Goal: Obtain resource: Obtain resource

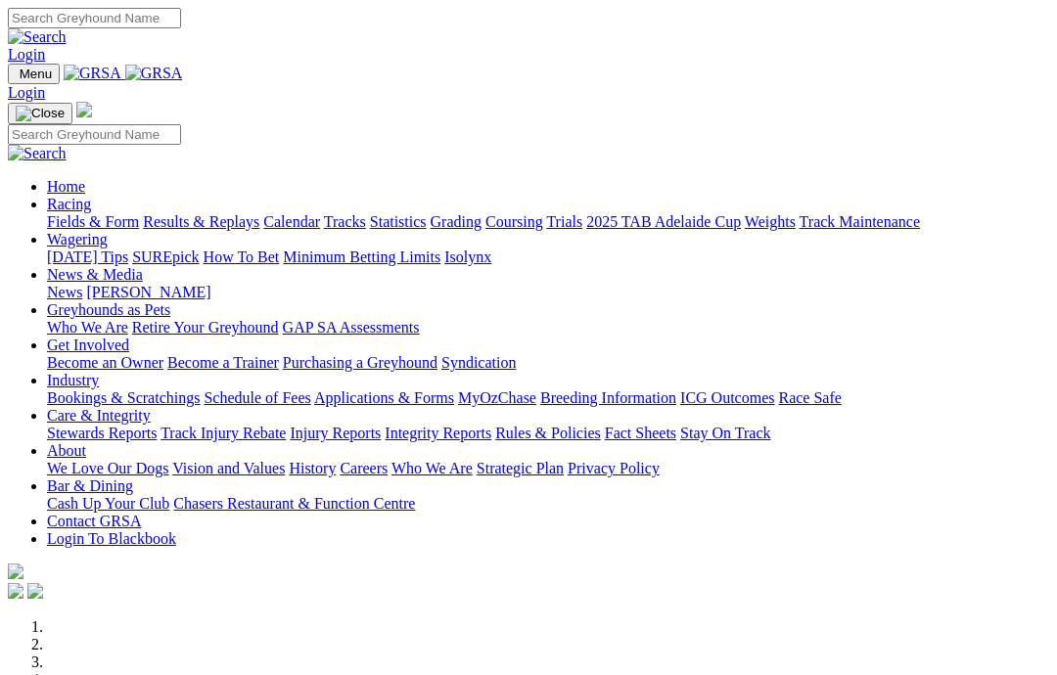
scroll to position [641, 0]
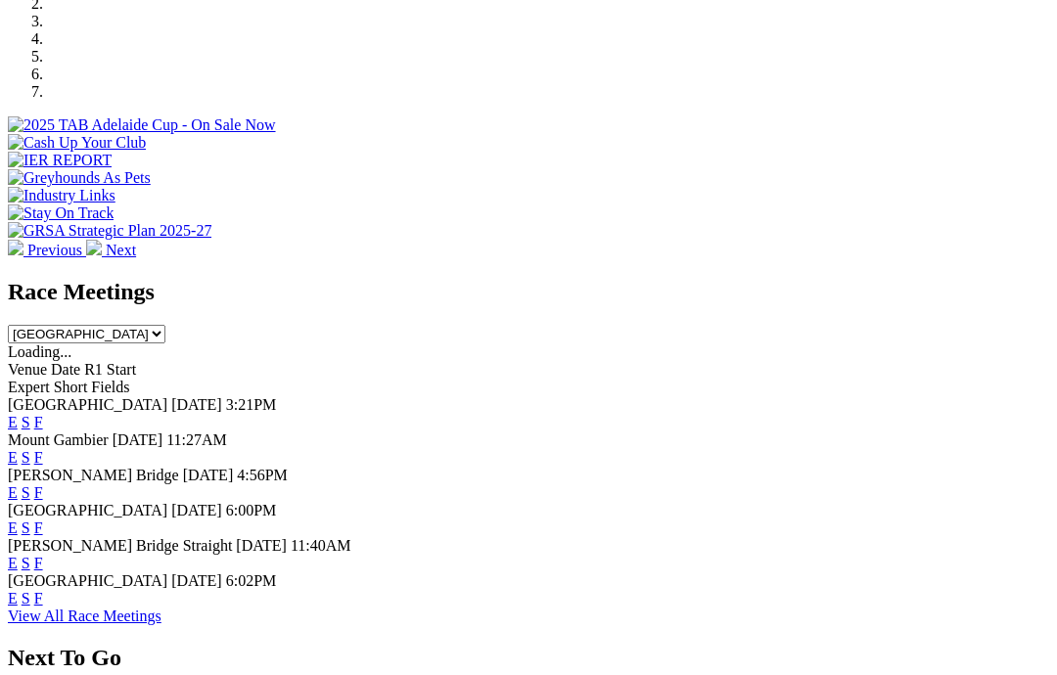
click at [43, 590] on link "F" at bounding box center [38, 598] width 9 height 17
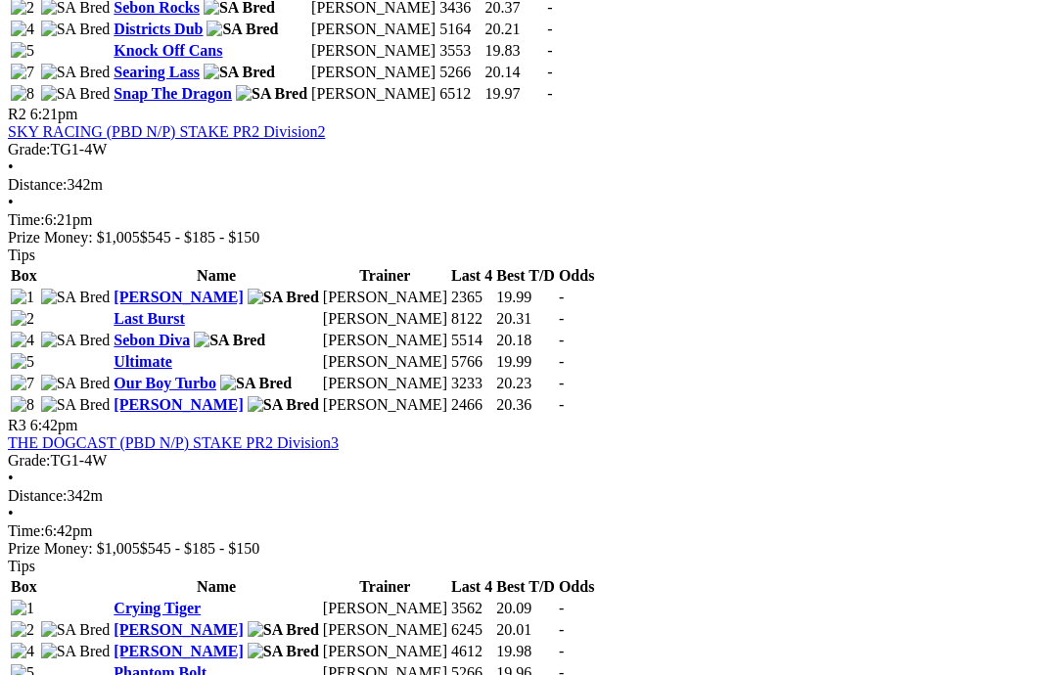
scroll to position [1214, 0]
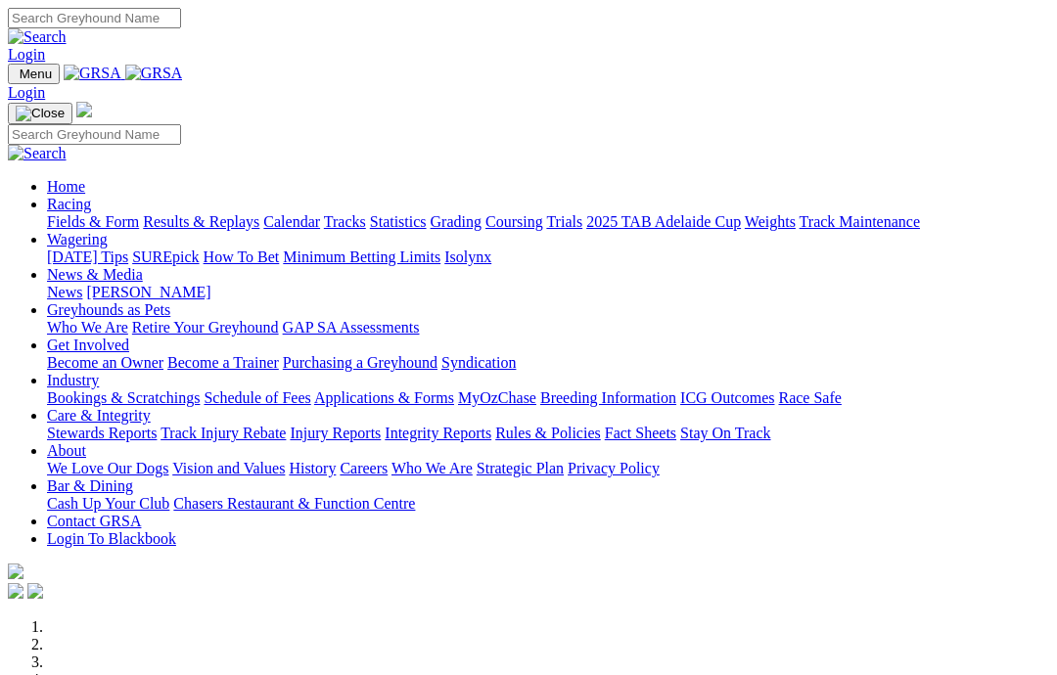
scroll to position [641, 0]
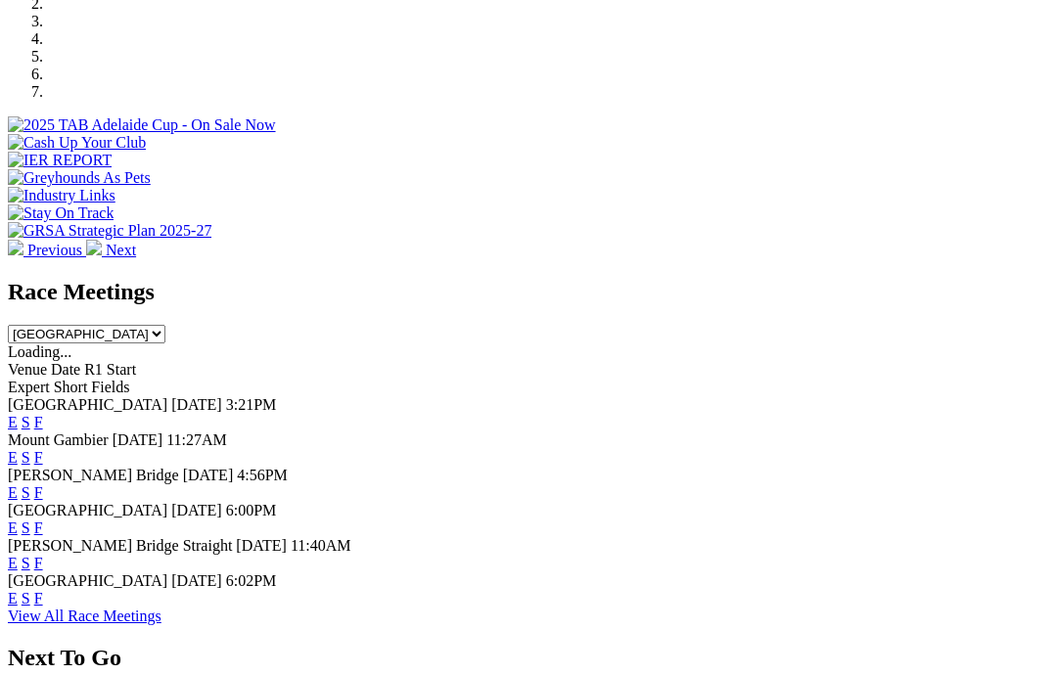
click at [43, 520] on link "F" at bounding box center [38, 528] width 9 height 17
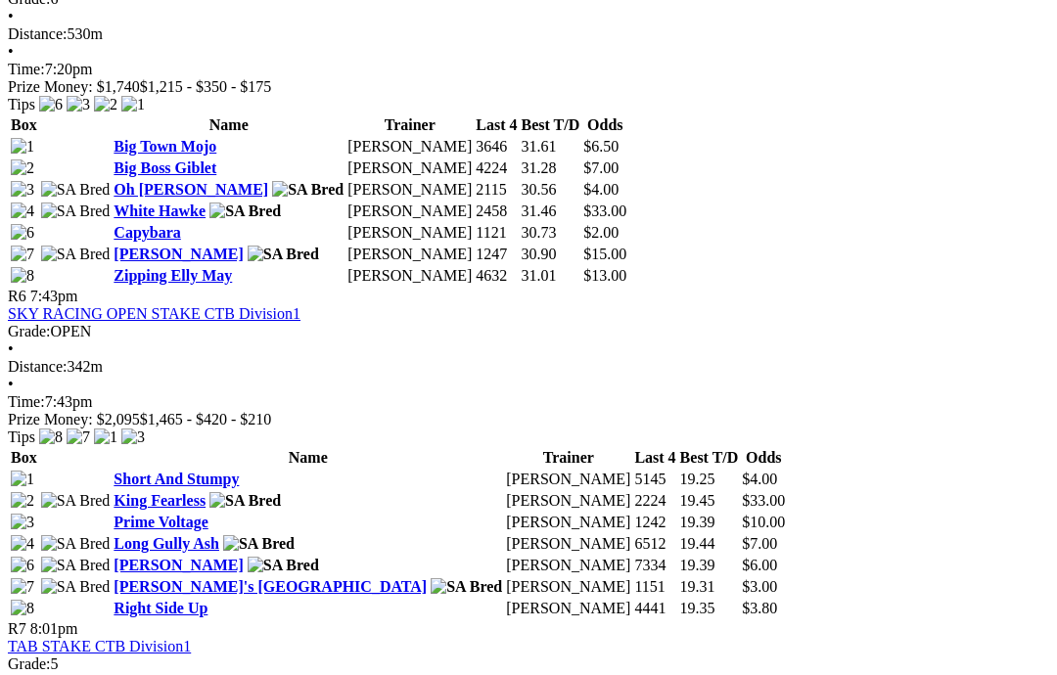
scroll to position [2418, 0]
